Goal: Task Accomplishment & Management: Use online tool/utility

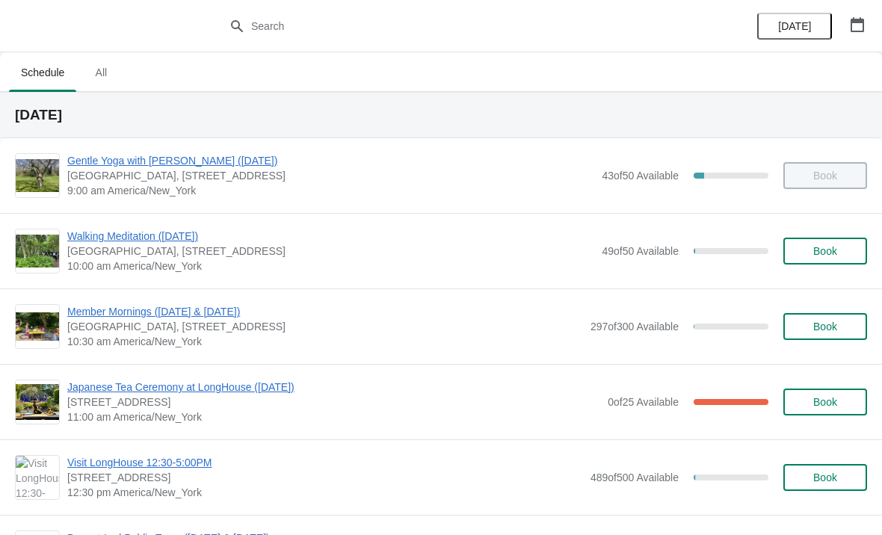
click at [114, 384] on span "Japanese Tea Ceremony at LongHouse ([DATE])" at bounding box center [333, 387] width 533 height 15
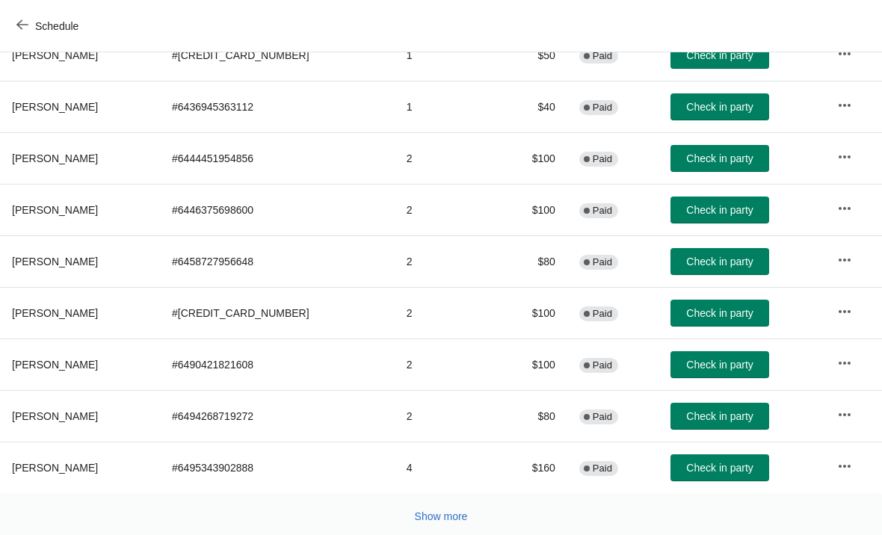
scroll to position [271, 0]
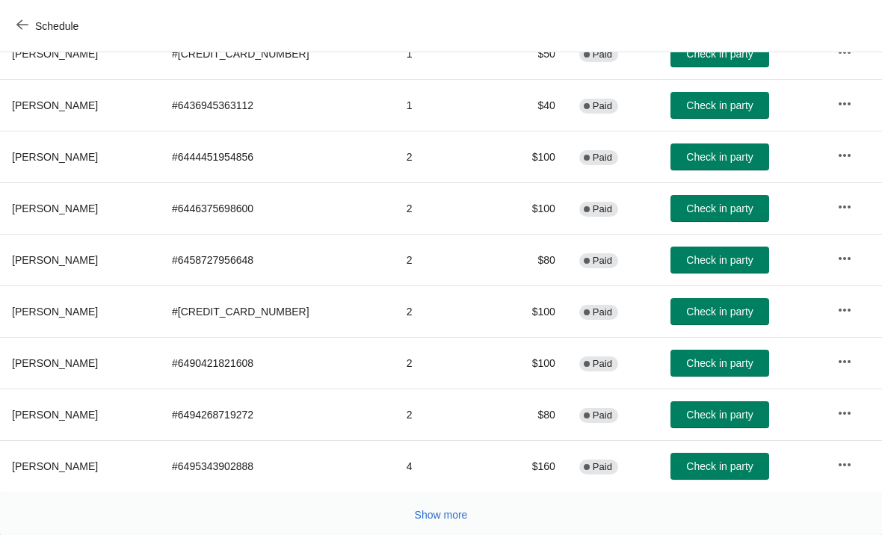
click at [695, 374] on button "Check in party" at bounding box center [719, 363] width 99 height 27
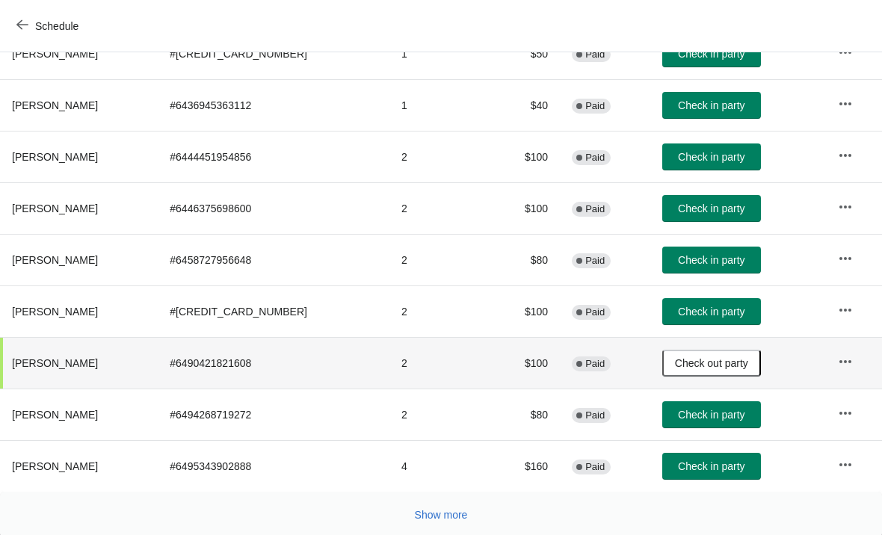
click at [433, 519] on span "Show more" at bounding box center [441, 515] width 53 height 12
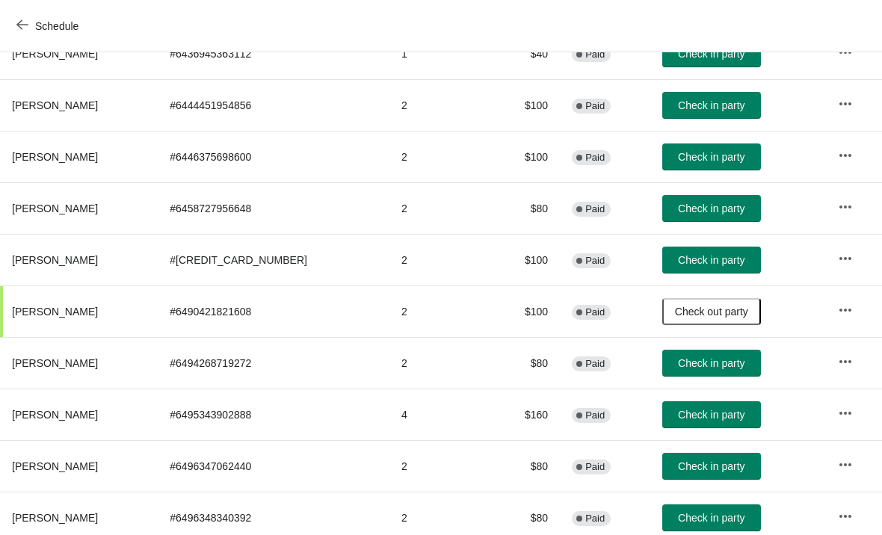
scroll to position [321, 0]
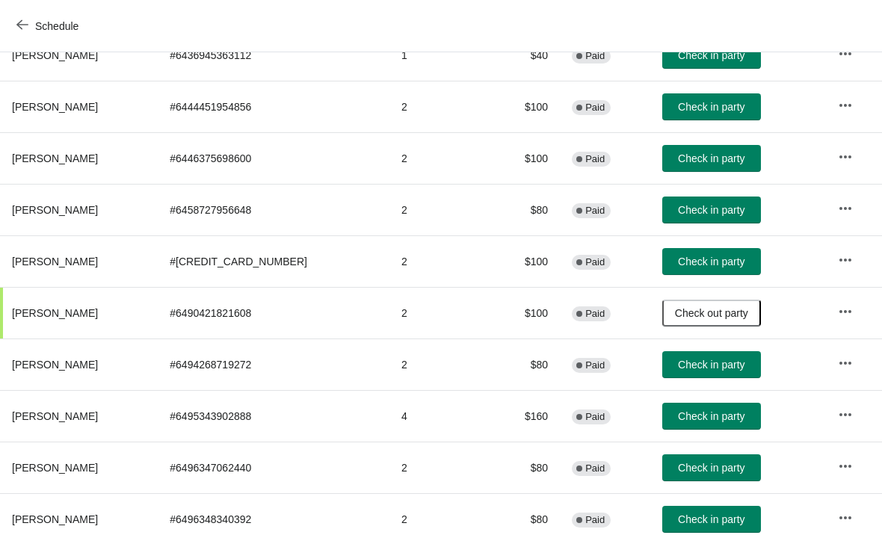
click at [726, 161] on span "Check in party" at bounding box center [711, 158] width 67 height 12
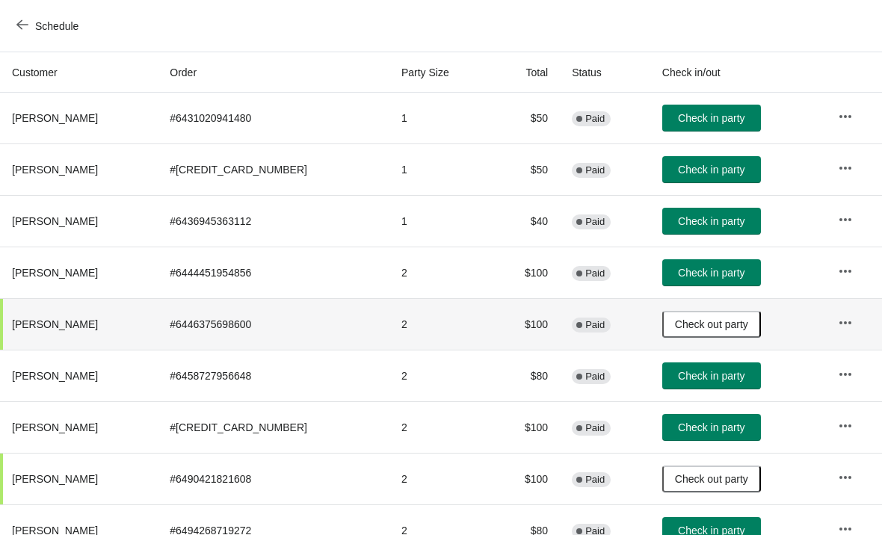
scroll to position [158, 0]
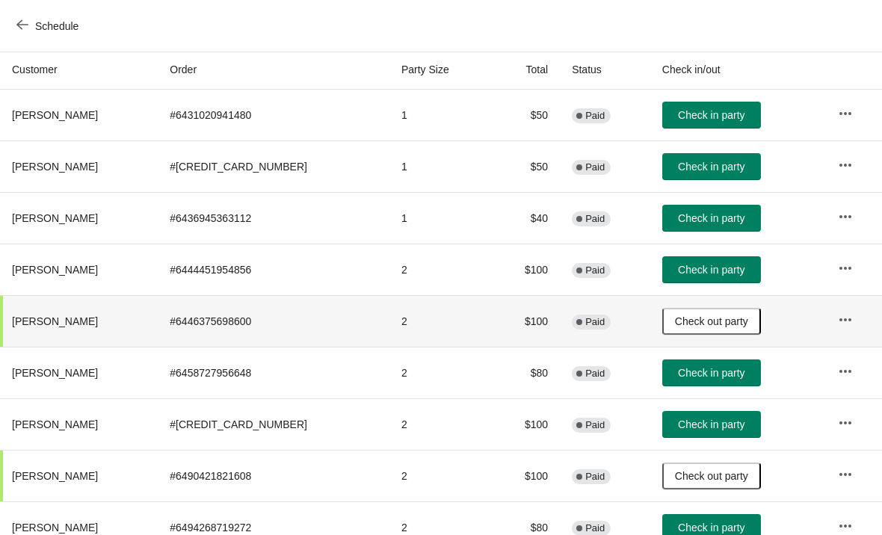
click at [723, 114] on span "Check in party" at bounding box center [711, 115] width 67 height 12
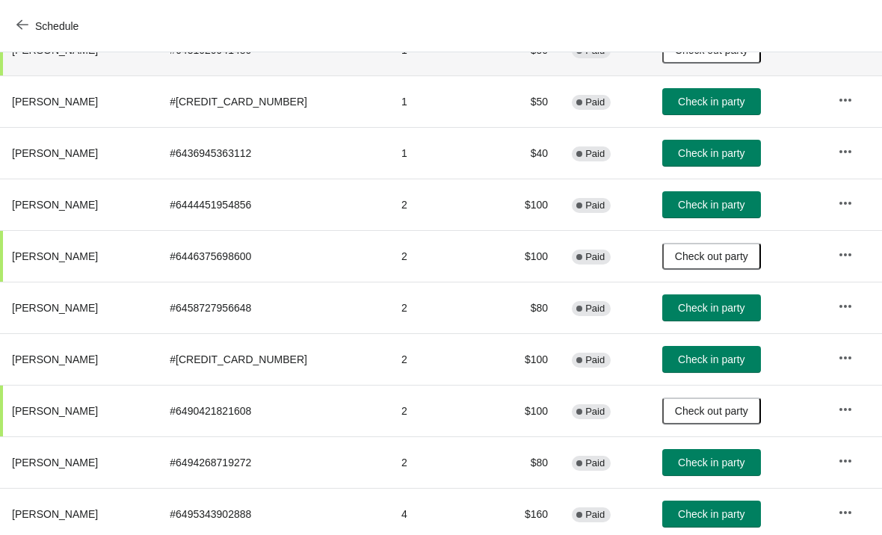
scroll to position [223, 0]
click at [679, 358] on span "Check in party" at bounding box center [711, 359] width 67 height 12
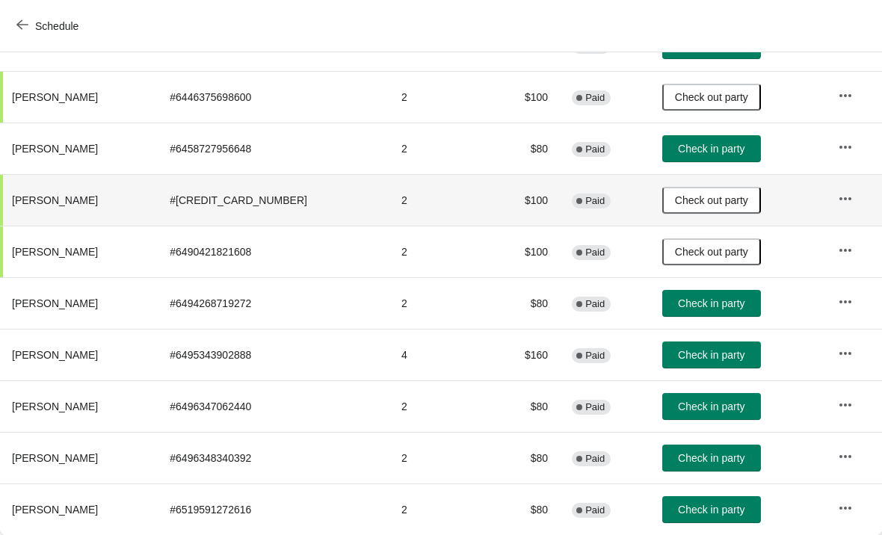
scroll to position [383, 0]
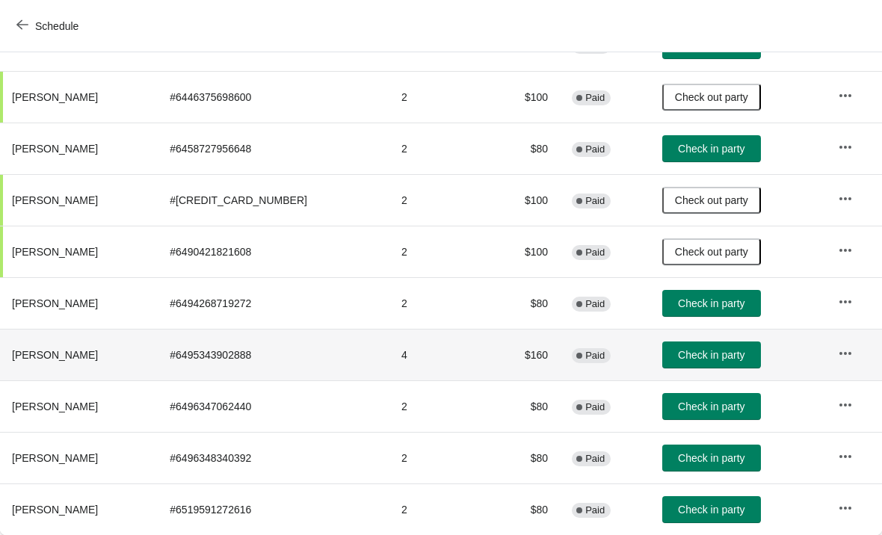
click at [702, 357] on span "Check in party" at bounding box center [711, 355] width 67 height 12
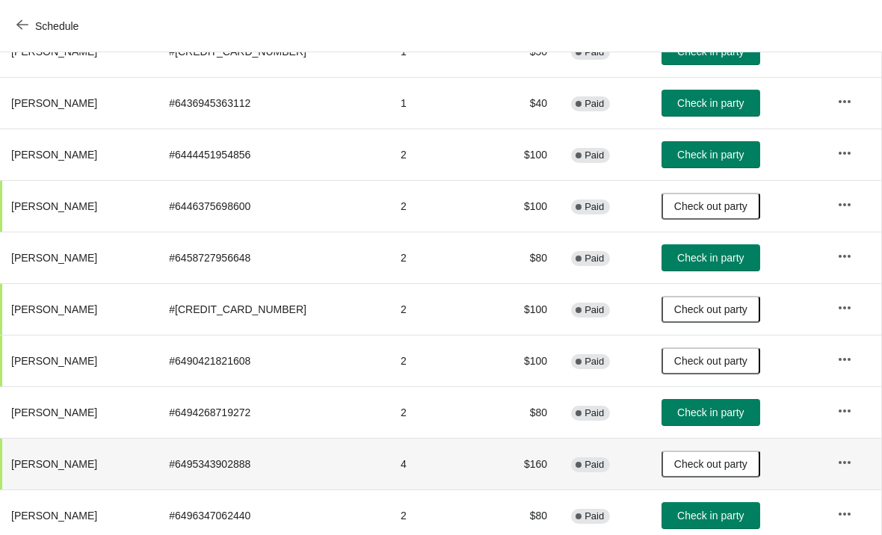
scroll to position [271, 1]
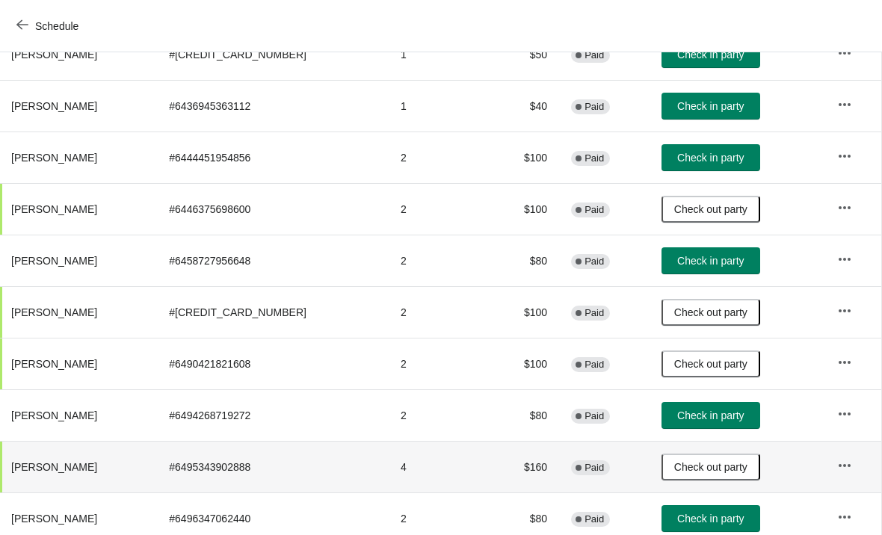
click at [721, 165] on button "Check in party" at bounding box center [710, 157] width 99 height 27
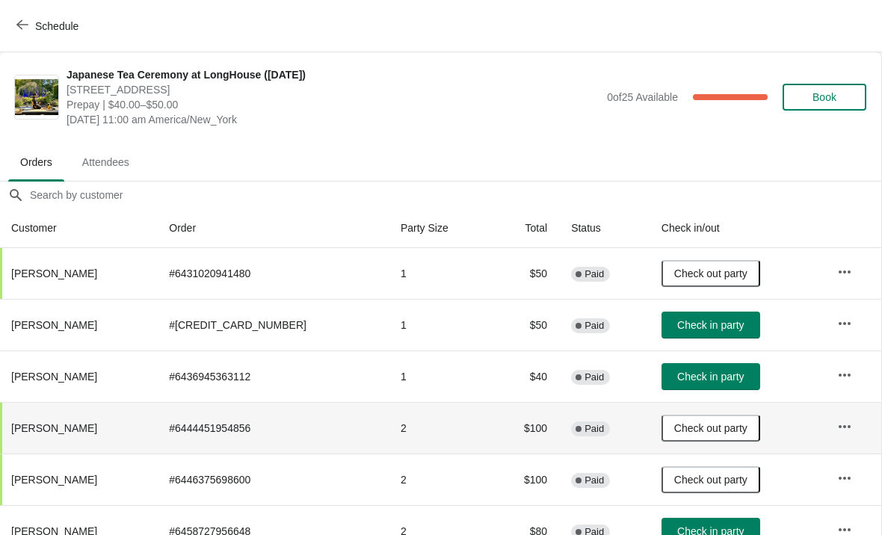
scroll to position [0, 1]
click at [717, 323] on span "Check in party" at bounding box center [710, 325] width 67 height 12
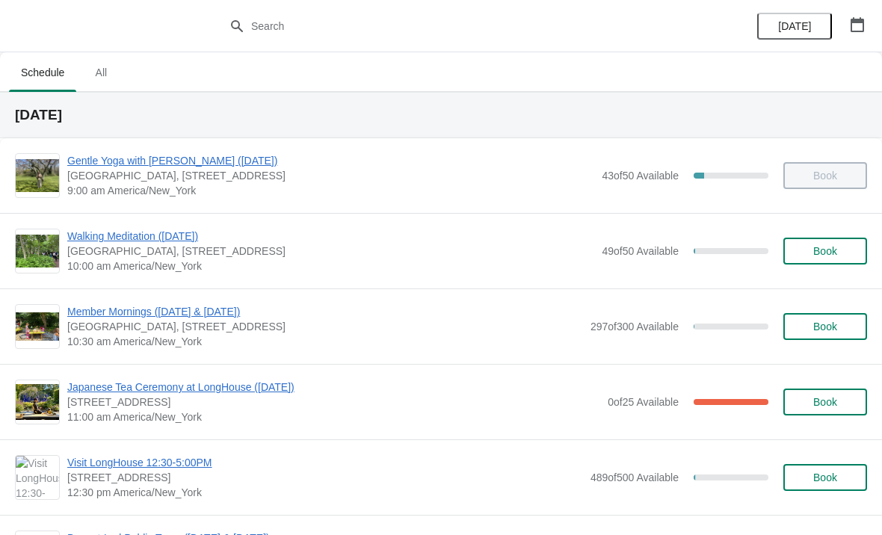
click at [242, 380] on span "Japanese Tea Ceremony at LongHouse ([DATE])" at bounding box center [333, 387] width 533 height 15
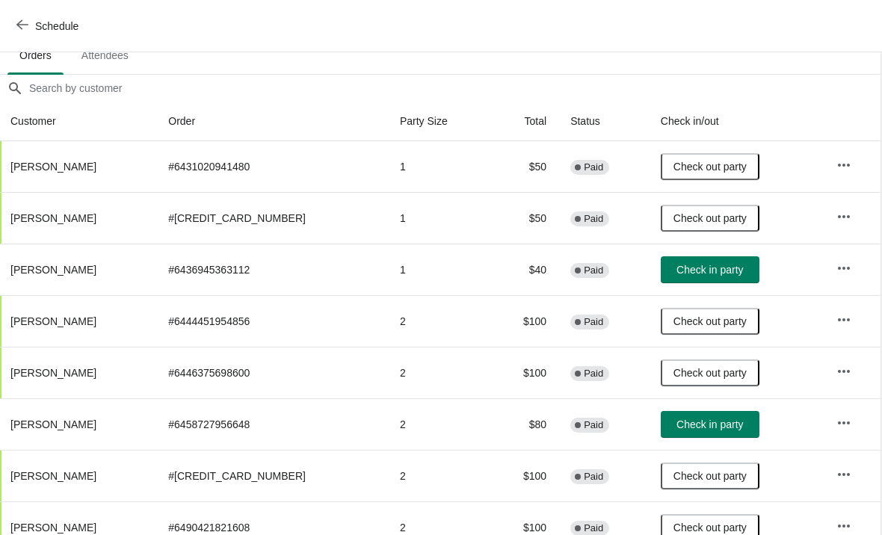
scroll to position [103, 1]
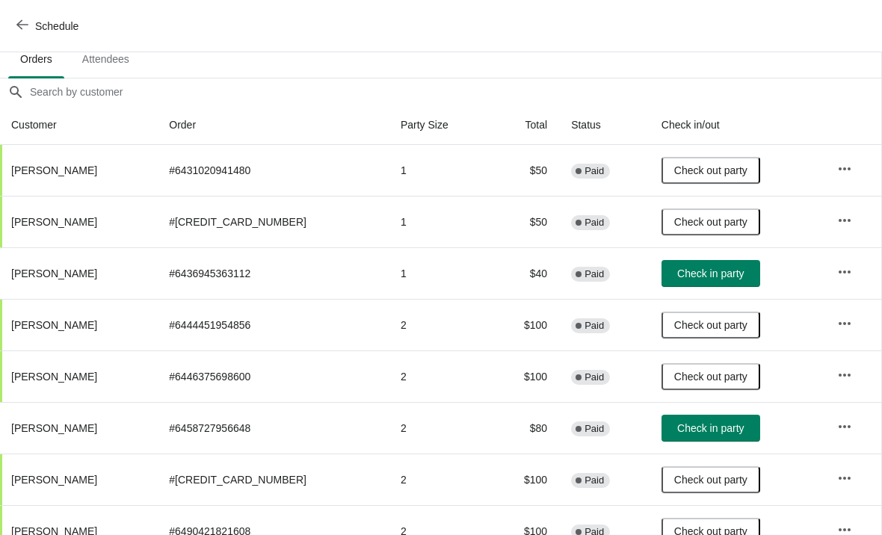
click at [718, 434] on span "Check in party" at bounding box center [710, 428] width 67 height 12
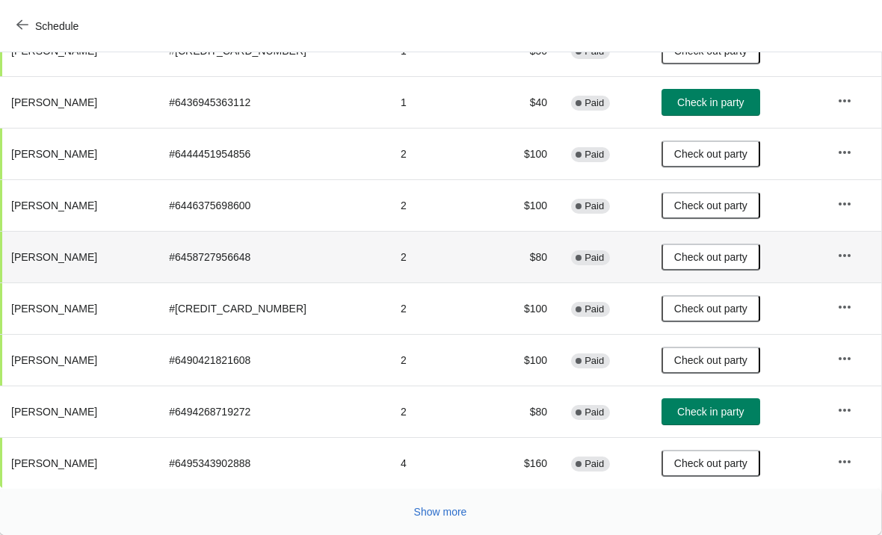
scroll to position [274, 1]
click at [410, 521] on button "Show more" at bounding box center [440, 511] width 65 height 27
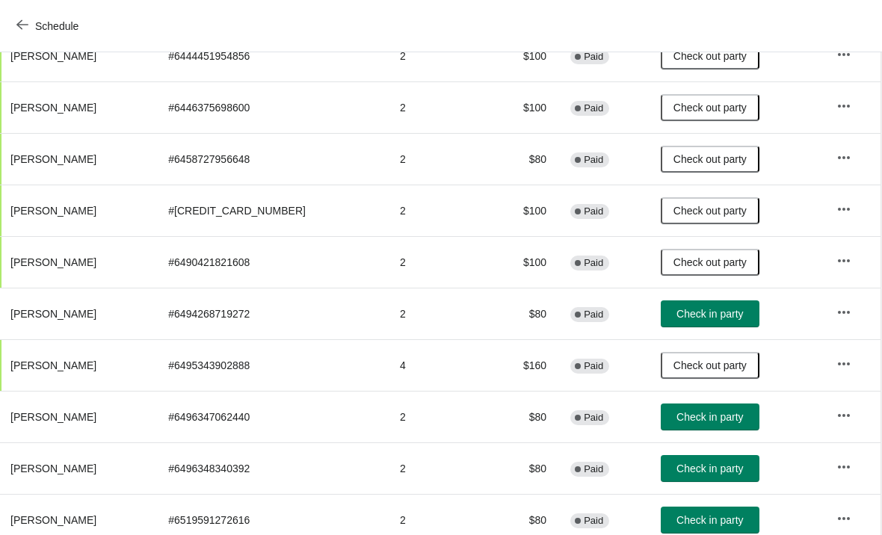
scroll to position [372, 1]
click at [699, 413] on span "Check in party" at bounding box center [710, 417] width 67 height 12
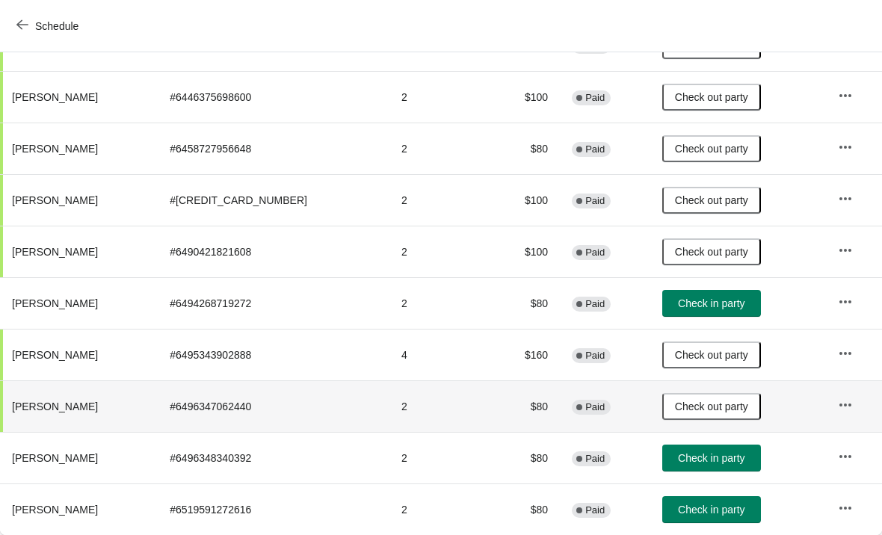
scroll to position [383, 0]
click at [26, 22] on icon "button" at bounding box center [22, 25] width 12 height 12
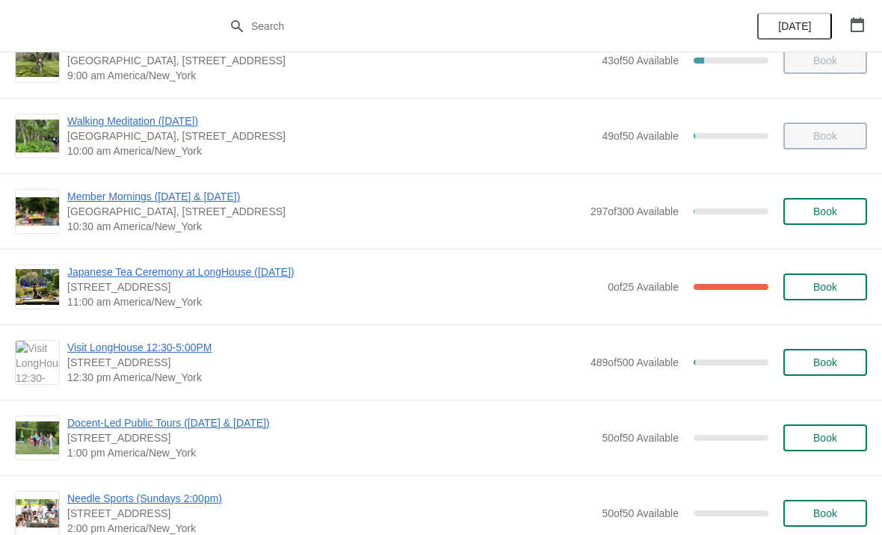
scroll to position [118, 0]
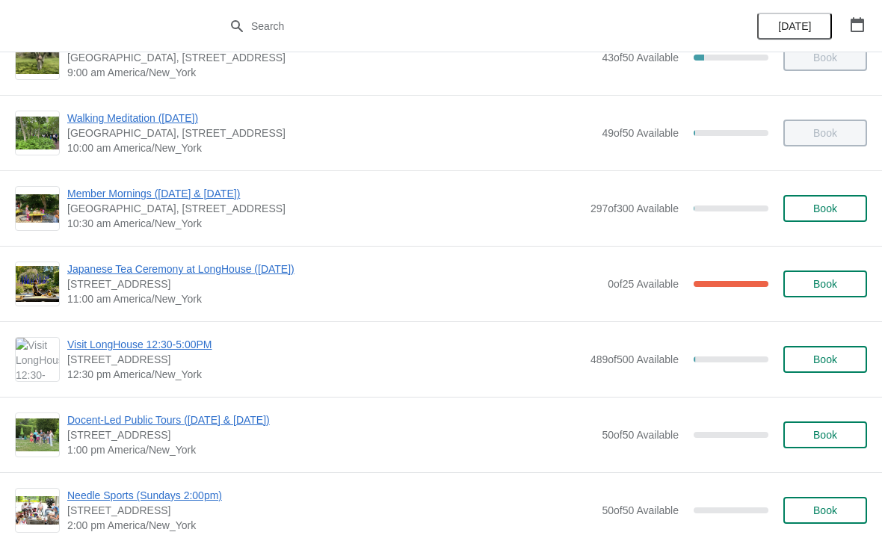
click at [206, 274] on span "Japanese Tea Ceremony at LongHouse ([DATE])" at bounding box center [333, 269] width 533 height 15
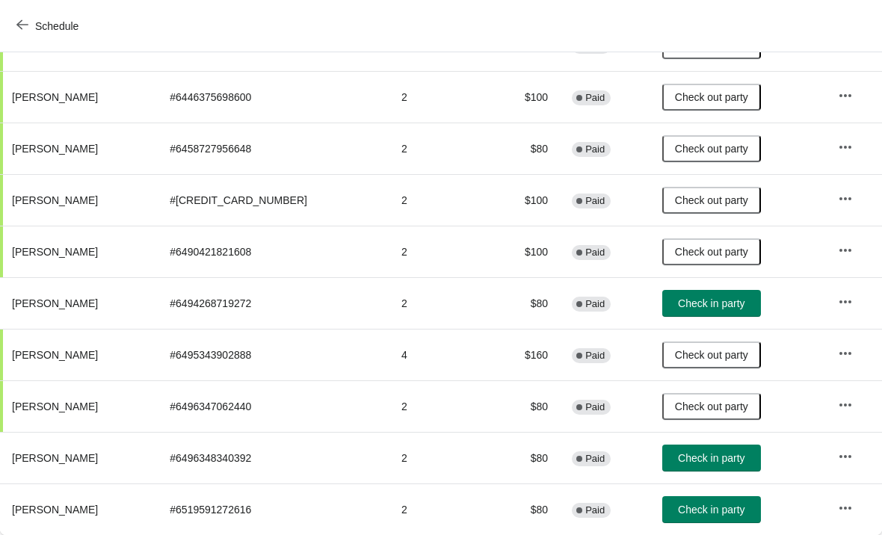
scroll to position [383, 0]
click at [19, 14] on button "Schedule" at bounding box center [48, 26] width 83 height 27
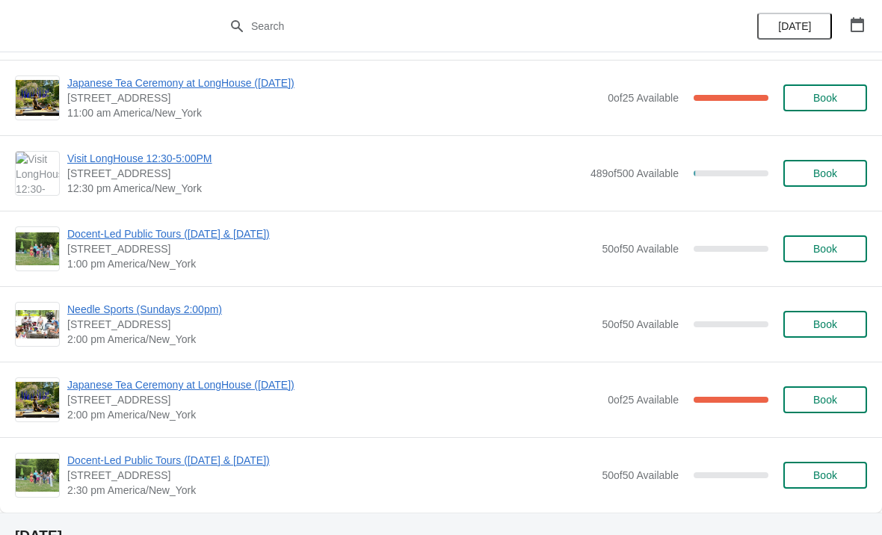
scroll to position [306, 0]
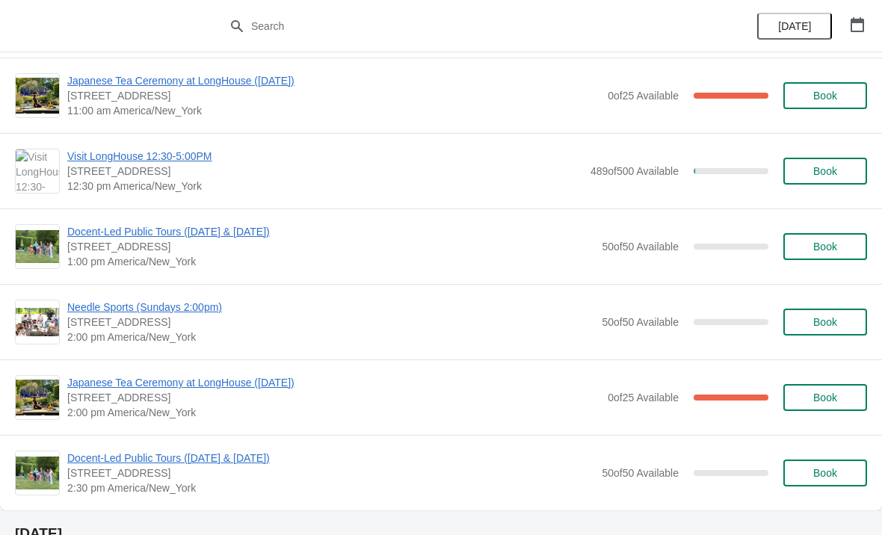
click at [256, 387] on span "Japanese Tea Ceremony at LongHouse ([DATE])" at bounding box center [333, 382] width 533 height 15
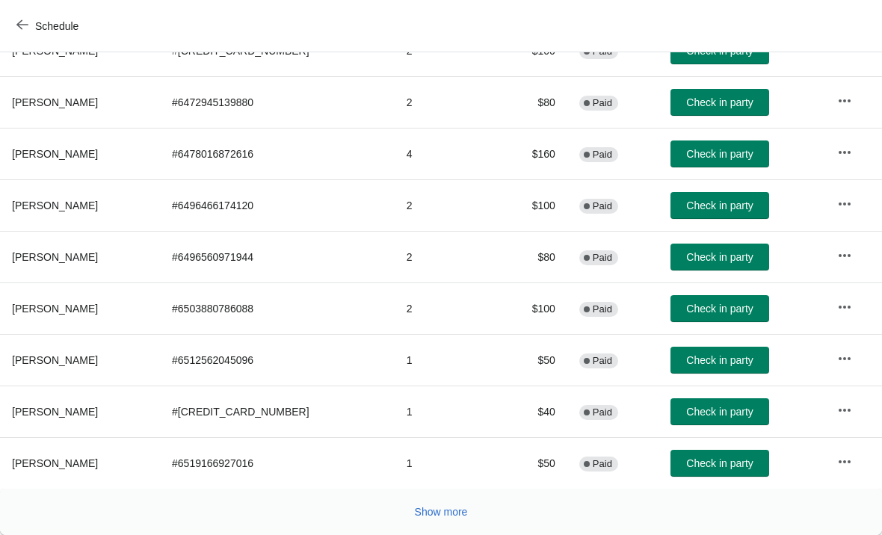
scroll to position [274, 0]
click at [448, 514] on span "Show more" at bounding box center [441, 512] width 53 height 12
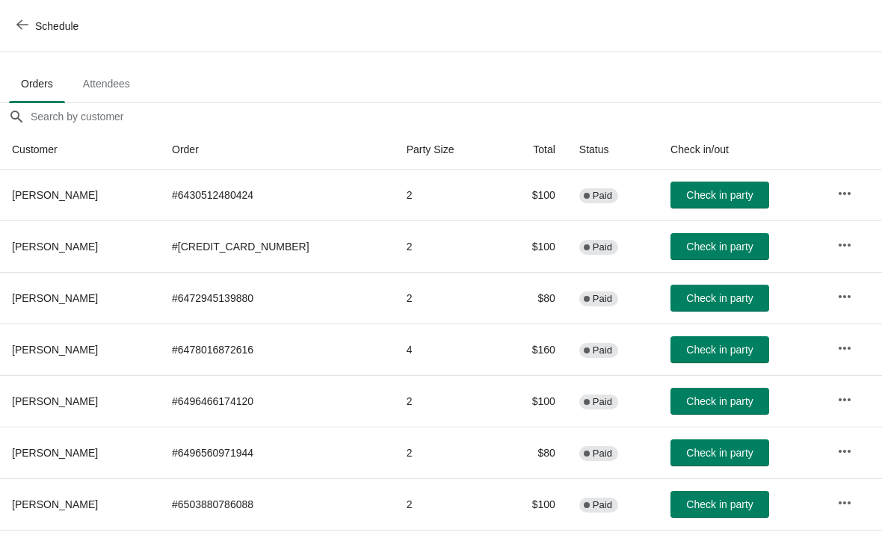
scroll to position [77, 0]
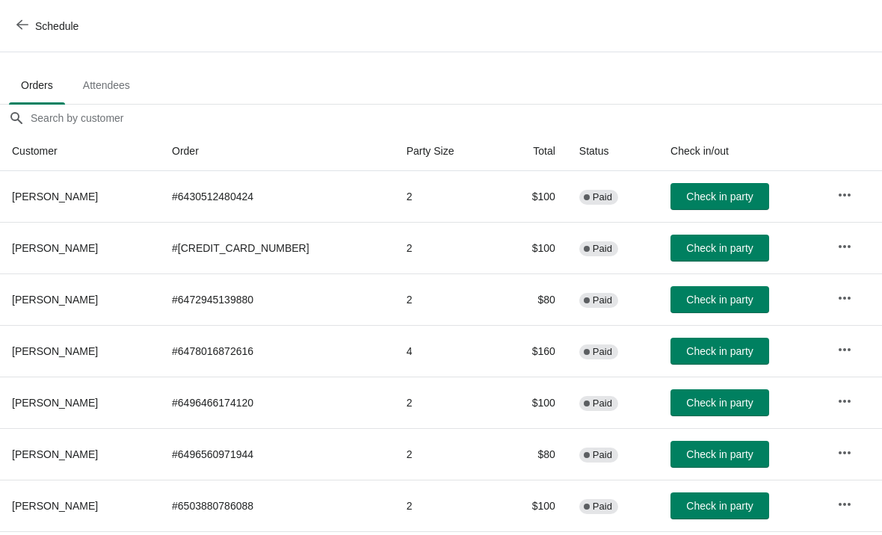
click at [26, 31] on span "button" at bounding box center [22, 26] width 12 height 14
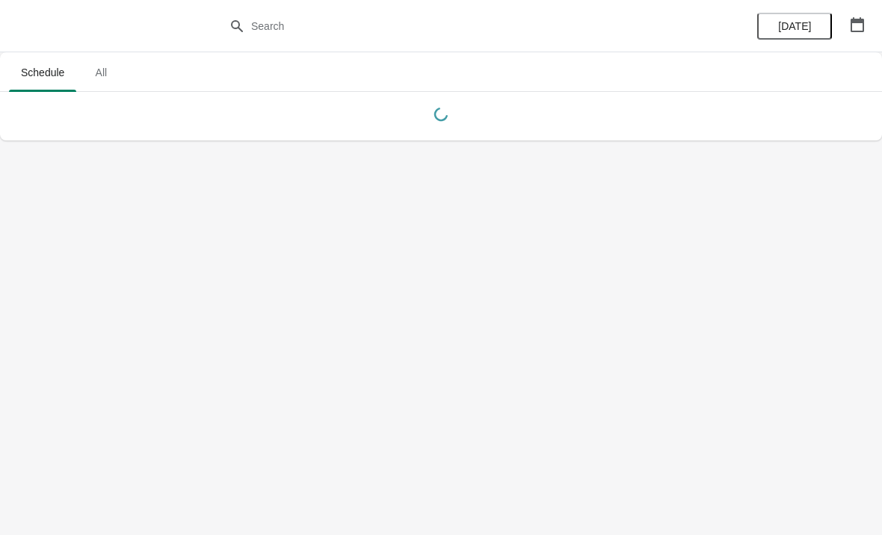
scroll to position [0, 0]
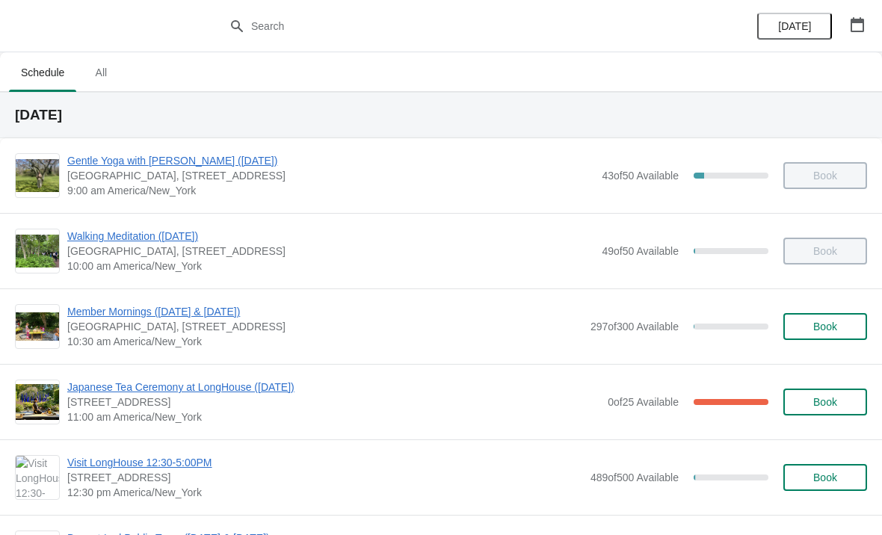
click at [97, 391] on span "Japanese Tea Ceremony at LongHouse ([DATE])" at bounding box center [333, 387] width 533 height 15
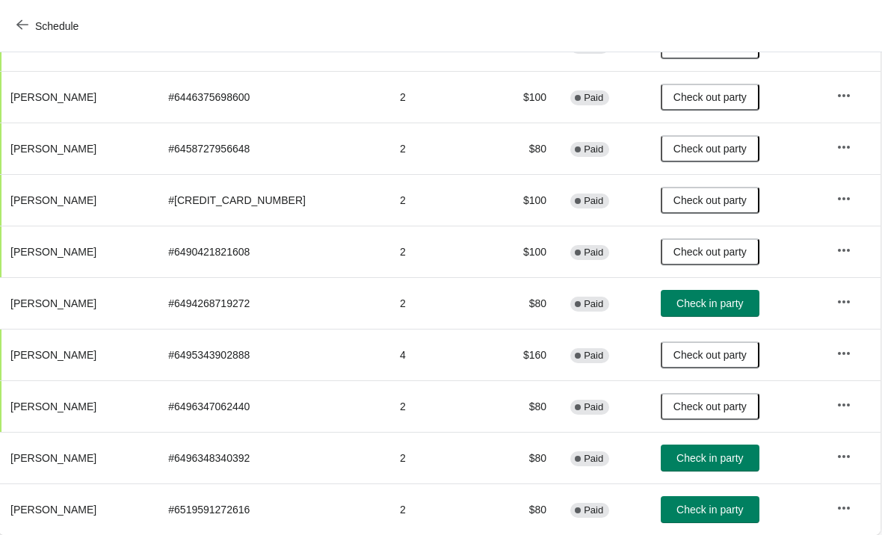
scroll to position [383, 1]
